Goal: Task Accomplishment & Management: Manage account settings

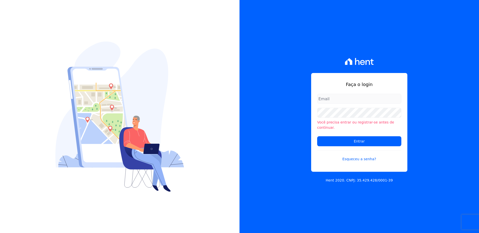
click at [331, 100] on input "email" at bounding box center [359, 99] width 84 height 10
type input "monica.kurose@e-arke.com"
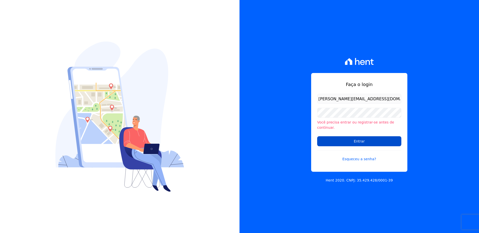
drag, startPoint x: 346, startPoint y: 137, endPoint x: 465, endPoint y: 147, distance: 119.6
click at [346, 138] on input "Entrar" at bounding box center [359, 141] width 84 height 10
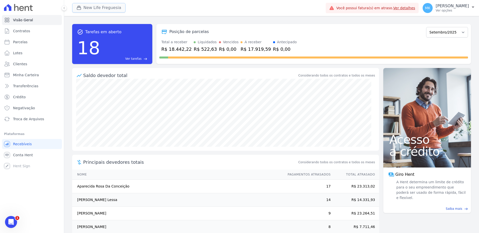
click at [95, 7] on button "New Life Freguesia" at bounding box center [98, 8] width 53 height 10
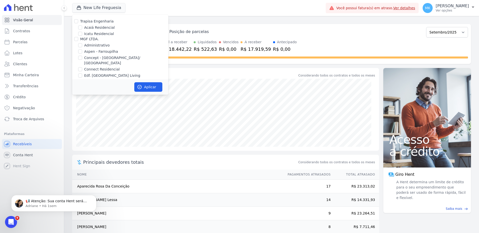
scroll to position [1964, 0]
click at [80, 92] on input "New Life Freguesia" at bounding box center [80, 94] width 4 height 4
checkbox input "false"
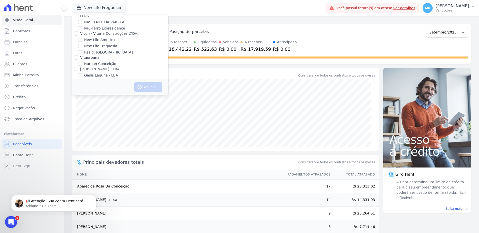
scroll to position [2241, 0]
click at [78, 92] on input "Reserva Vale dos Ipes Empreendimento" at bounding box center [76, 94] width 4 height 4
checkbox input "true"
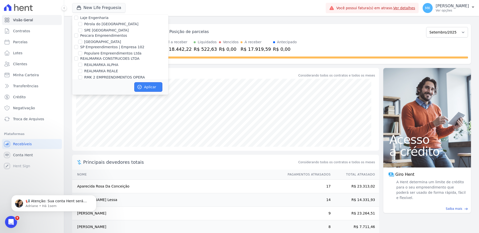
click at [148, 88] on button "Aplicar" at bounding box center [148, 87] width 28 height 10
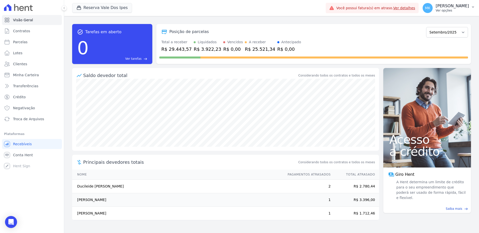
click at [456, 7] on p "[PERSON_NAME]" at bounding box center [451, 6] width 33 height 5
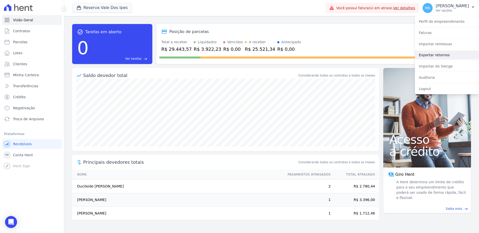
click at [431, 55] on link "Exportar retornos" at bounding box center [446, 55] width 64 height 9
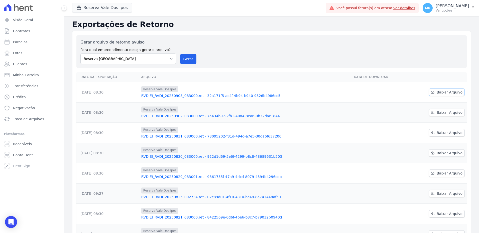
click at [446, 92] on span "Baixar Arquivo" at bounding box center [449, 92] width 26 height 5
click at [271, 14] on div "Reserva Vale Dos Ipes Trapisa Engenharia Acaiá Residencial Icatu Residencial MG…" at bounding box center [197, 8] width 251 height 17
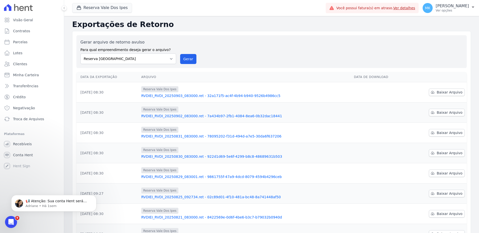
click at [301, 39] on div "Gerar arquivo de retorno avulso Para qual empreendimento deseja gerar o arquivo…" at bounding box center [271, 51] width 390 height 33
click at [289, 58] on div "Gerar arquivo de retorno avulso Para qual empreendimento deseja gerar o arquivo…" at bounding box center [271, 51] width 382 height 25
click at [238, 35] on div "Gerar arquivo de retorno avulso Para qual empreendimento deseja gerar o arquivo…" at bounding box center [271, 169] width 398 height 276
click at [110, 7] on button "Reserva Vale Dos Ipes" at bounding box center [102, 8] width 60 height 10
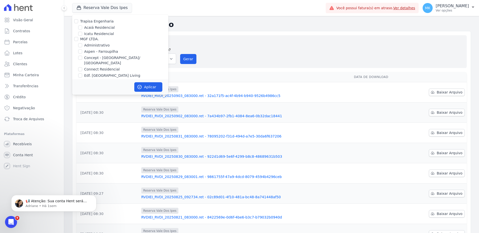
drag, startPoint x: 240, startPoint y: 24, endPoint x: 235, endPoint y: 26, distance: 5.7
click at [240, 24] on h2 "Exportações de Retorno" at bounding box center [271, 24] width 398 height 9
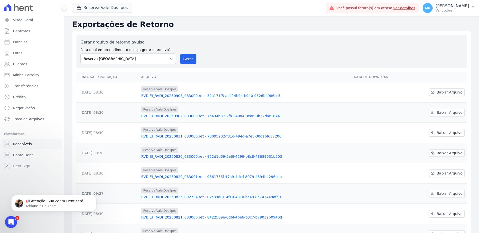
click at [30, 144] on link "Recebíveis" at bounding box center [32, 144] width 60 height 10
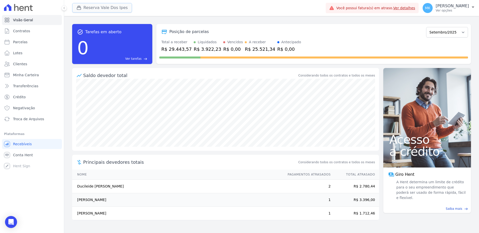
click at [109, 8] on button "Reserva Vale Dos Ipes" at bounding box center [102, 8] width 60 height 10
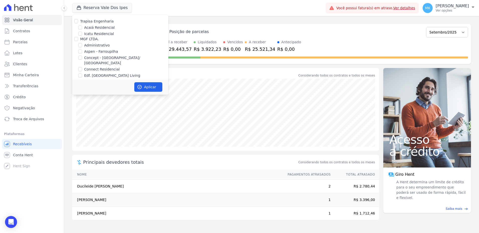
scroll to position [2247, 0]
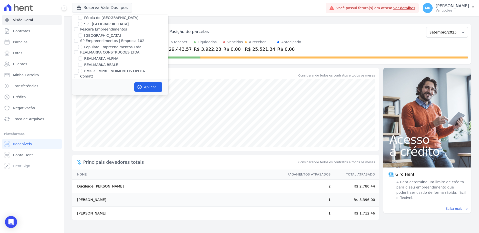
click at [75, 86] on input "Reserva Vale dos Ipes Empreendimento" at bounding box center [76, 88] width 4 height 4
checkbox input "false"
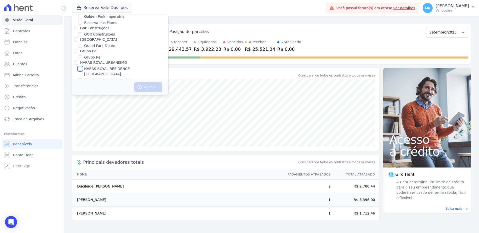
click at [81, 67] on input "HARAS ROYAL RESIDENCE - [GEOGRAPHIC_DATA]" at bounding box center [80, 69] width 4 height 4
checkbox input "true"
click at [143, 88] on button "Aplicar" at bounding box center [148, 87] width 28 height 10
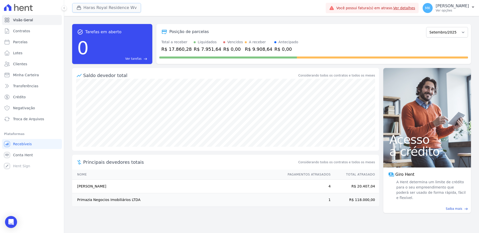
click at [109, 7] on button "Haras Royal Residence Wv" at bounding box center [106, 8] width 69 height 10
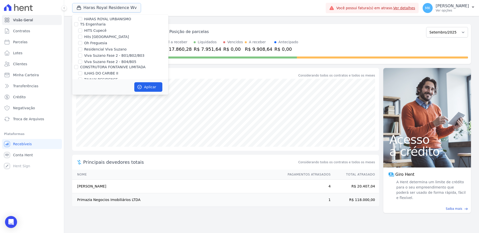
scroll to position [1412, 0]
click at [80, 58] on input "HARAS ROYAL RESIDENCE - [GEOGRAPHIC_DATA]" at bounding box center [80, 60] width 4 height 4
checkbox input "false"
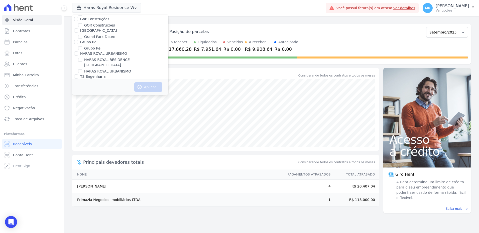
click at [80, 69] on div at bounding box center [80, 71] width 4 height 5
click at [79, 69] on input "HARAS ROYAL URBANISMO" at bounding box center [80, 71] width 4 height 4
checkbox input "true"
click at [146, 85] on button "Aplicar" at bounding box center [148, 87] width 28 height 10
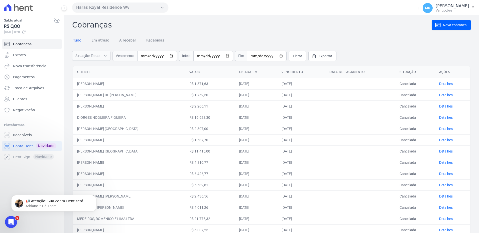
click at [255, 22] on h2 "Cobranças" at bounding box center [251, 24] width 359 height 11
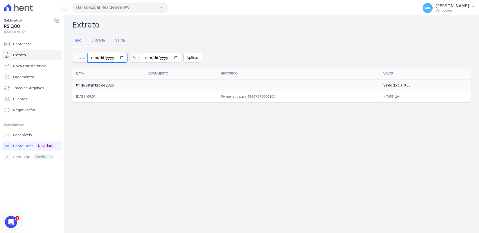
click at [118, 58] on input "[DATE]" at bounding box center [108, 58] width 40 height 10
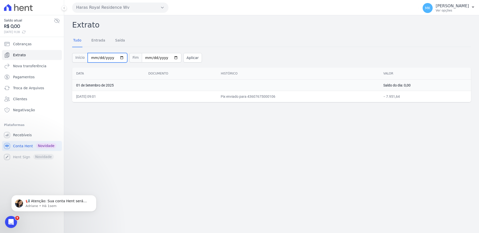
type input "[DATE]"
click at [183, 58] on button "Aplicar" at bounding box center [192, 58] width 19 height 10
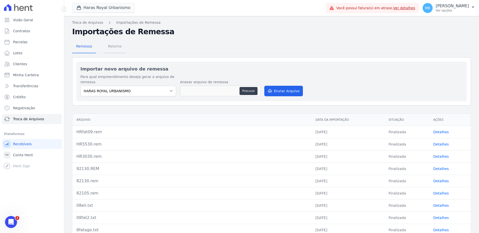
click at [109, 47] on span "Retorno" at bounding box center [115, 46] width 20 height 10
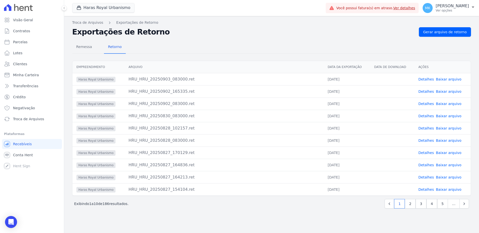
click at [453, 78] on link "Baixar arquivo" at bounding box center [448, 79] width 26 height 4
click at [273, 29] on h2 "Exportações de Retorno" at bounding box center [243, 32] width 342 height 9
